Goal: Task Accomplishment & Management: Manage account settings

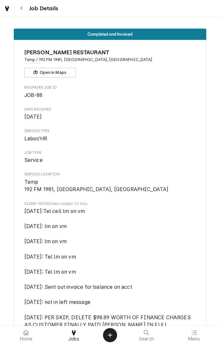
click at [23, 17] on div "Completed and Invoiced WERNER'S RESTAURANT Temp / 192 FM 1981, Shiner, TX Open …" at bounding box center [110, 171] width 220 height 309
click at [22, 10] on icon "Navigate back" at bounding box center [21, 8] width 3 height 4
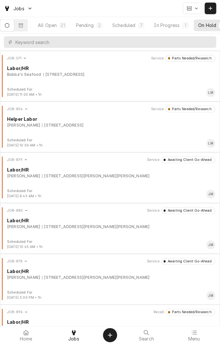
click at [176, 25] on div "In Progress" at bounding box center [167, 25] width 26 height 7
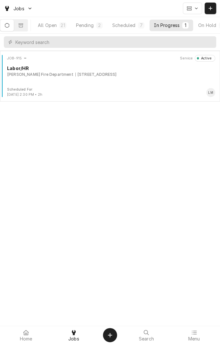
click at [118, 85] on div "JOB-915 Service Active Labor/HR Refugio Fire Department [STREET_ADDRESS]" at bounding box center [110, 71] width 215 height 32
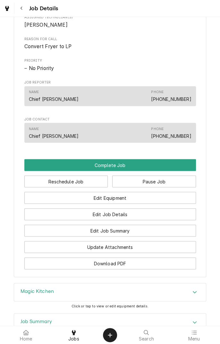
scroll to position [380, 0]
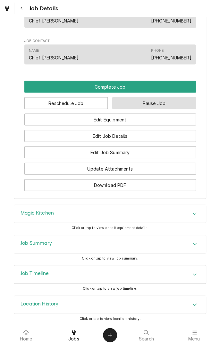
click at [157, 106] on button "Pause Job" at bounding box center [154, 103] width 84 height 12
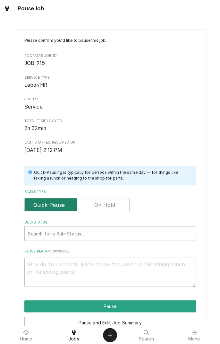
click at [107, 211] on input "Pause Type" at bounding box center [77, 205] width 100 height 14
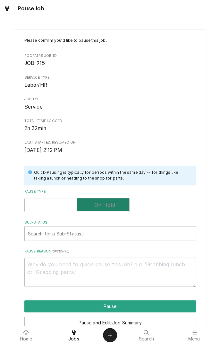
checkbox input "true"
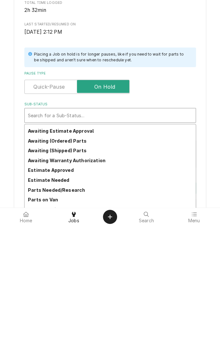
scroll to position [18, 0]
click at [77, 310] on strong "Parts Needed/Research" at bounding box center [56, 307] width 57 height 5
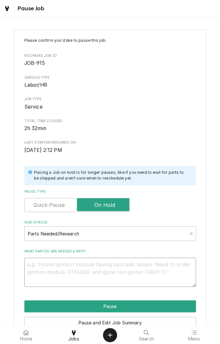
click at [98, 281] on textarea "What part(s) are needed & why?" at bounding box center [110, 272] width 172 height 29
type textarea "x"
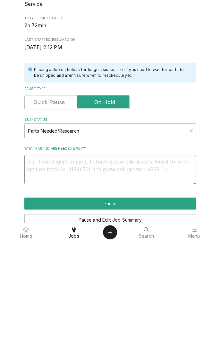
type textarea "E"
type textarea "x"
type textarea "Eo"
type textarea "x"
type textarea "Eob"
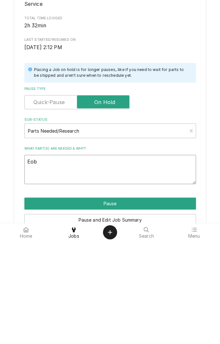
type textarea "x"
type textarea "Eob"
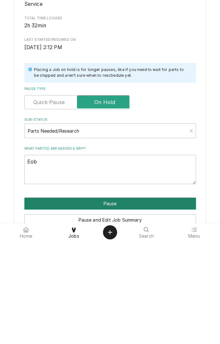
click at [137, 309] on button "Pause" at bounding box center [110, 306] width 172 height 12
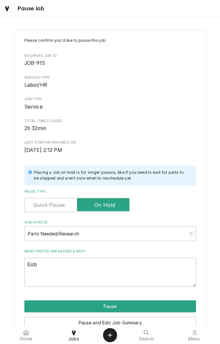
type textarea "x"
